Goal: Information Seeking & Learning: Learn about a topic

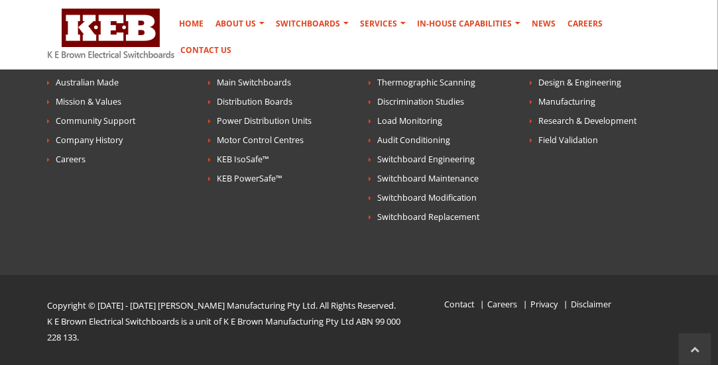
scroll to position [2618, 0]
